Goal: Check status: Check status

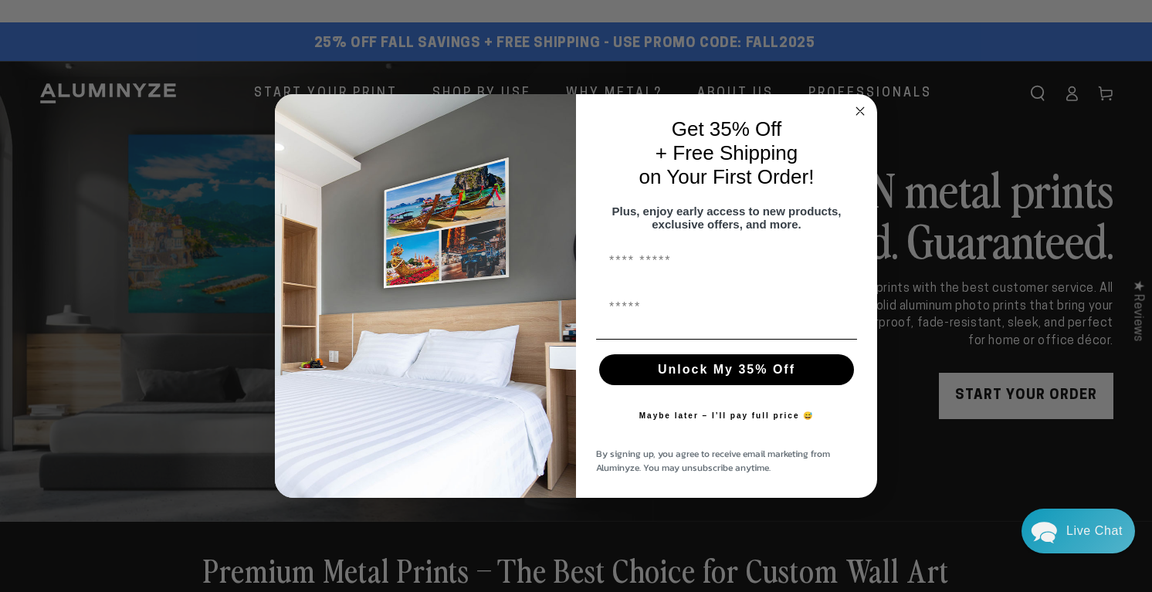
click at [860, 109] on circle "Close dialog" at bounding box center [860, 111] width 18 height 18
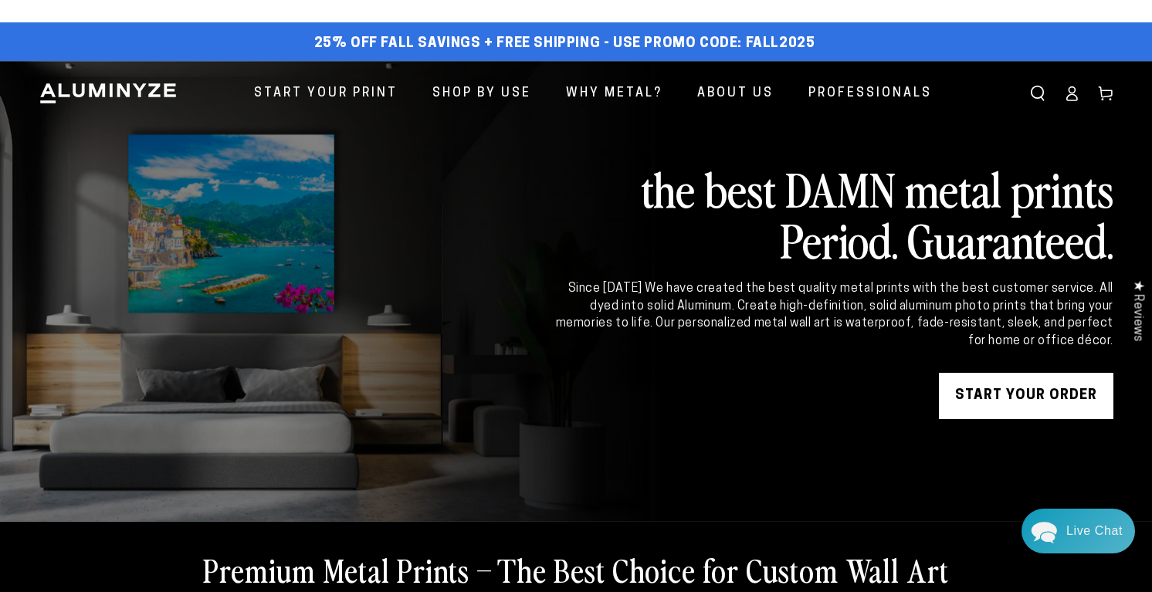
click at [993, 419] on link "START YOUR Order" at bounding box center [1026, 396] width 174 height 46
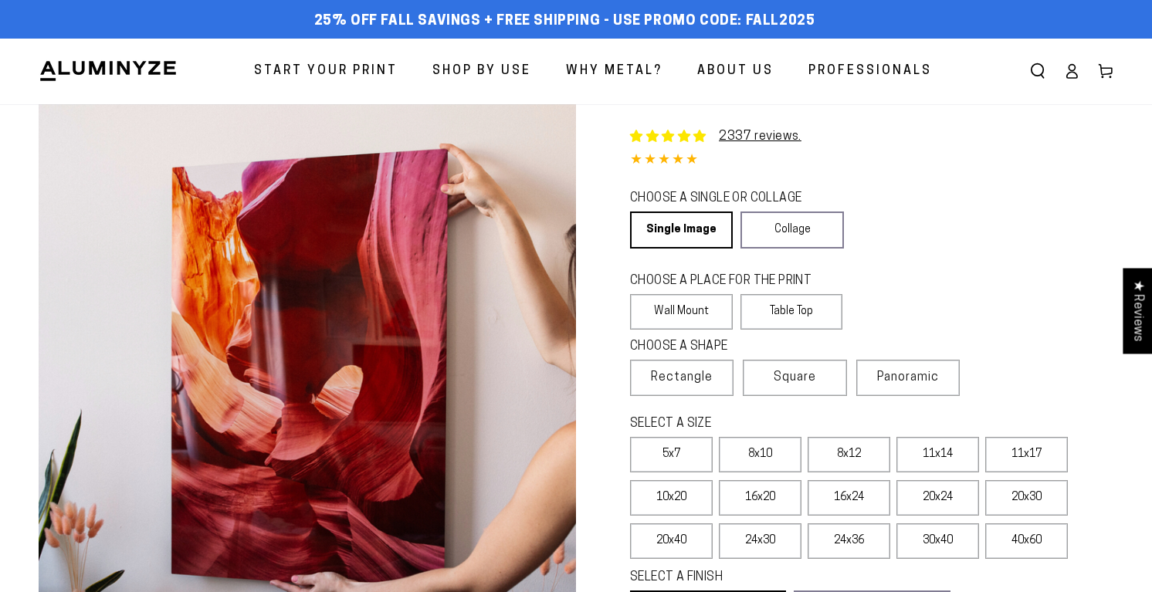
select select "**********"
click at [1067, 79] on icon at bounding box center [1072, 76] width 10 height 6
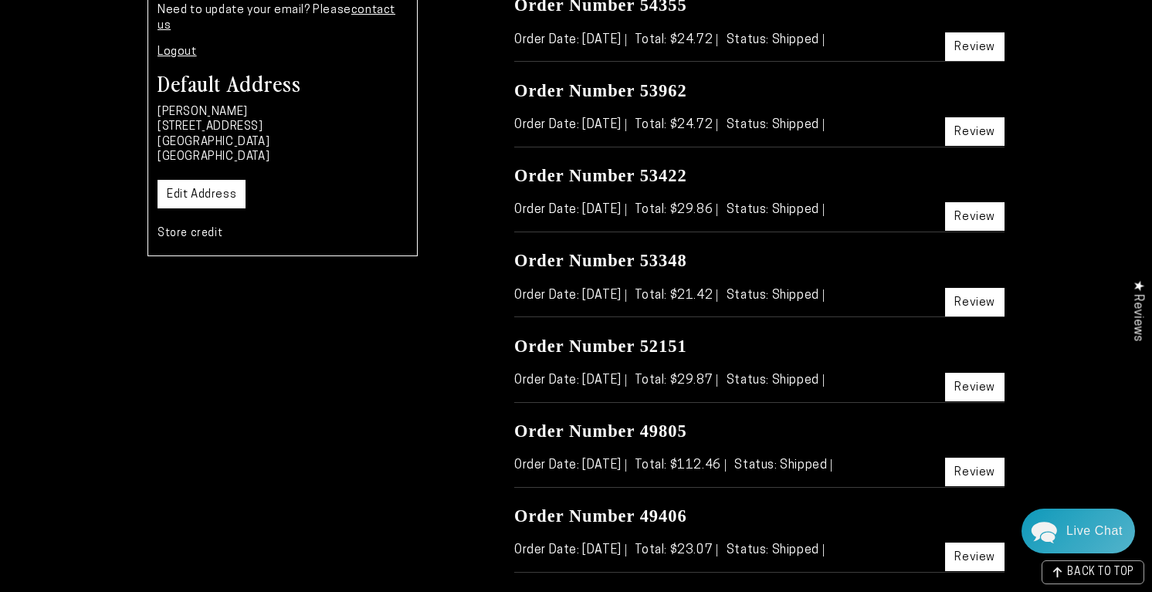
scroll to position [305, 0]
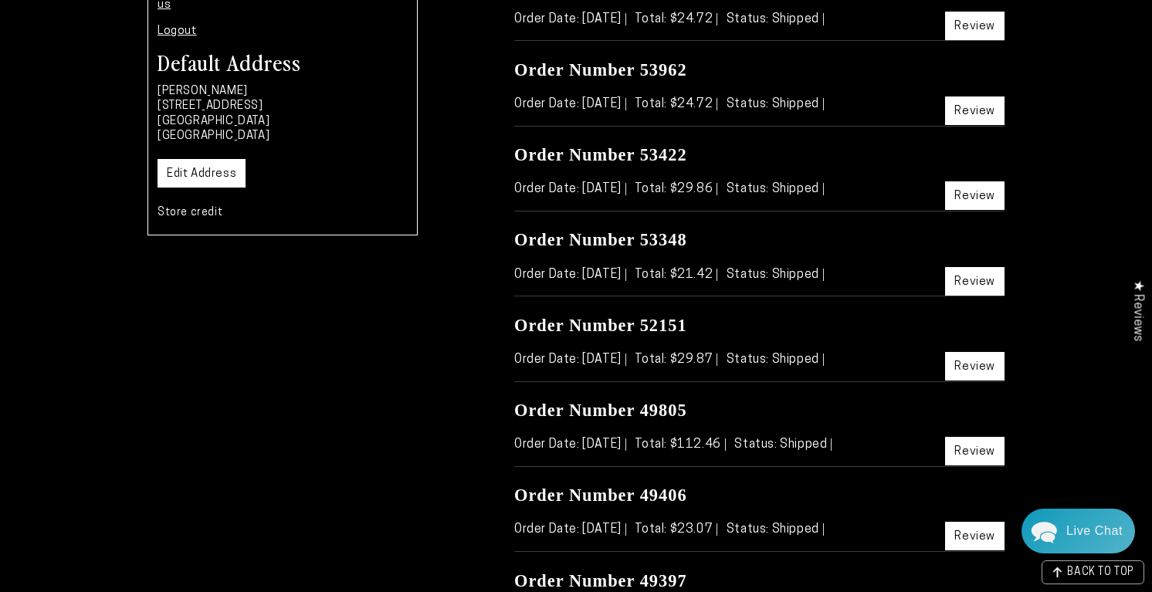
click at [970, 40] on link "Review" at bounding box center [974, 26] width 59 height 29
